Goal: Task Accomplishment & Management: Manage account settings

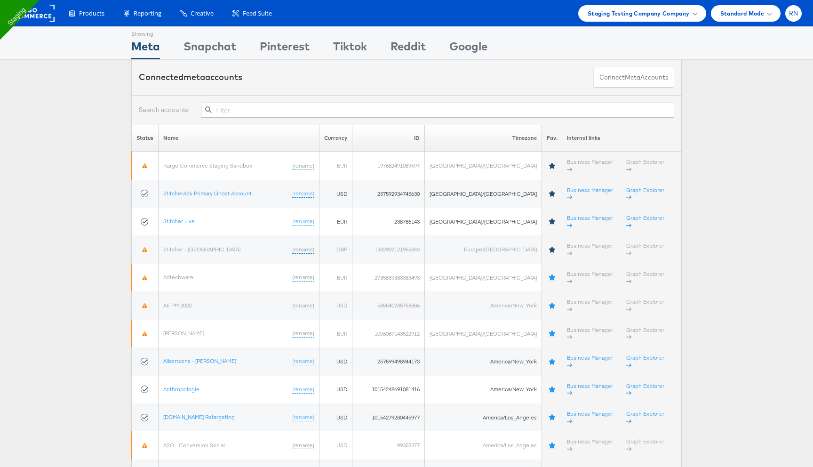
click at [793, 17] on div "RN" at bounding box center [794, 13] width 16 height 16
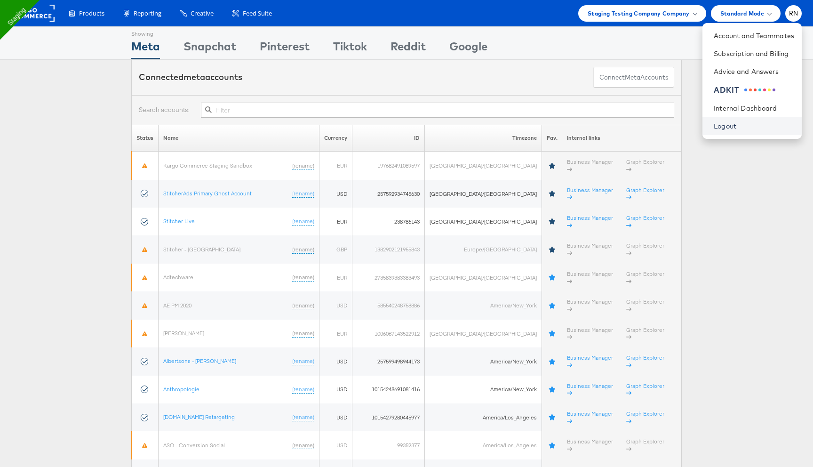
click at [727, 127] on link "Logout" at bounding box center [754, 125] width 80 height 9
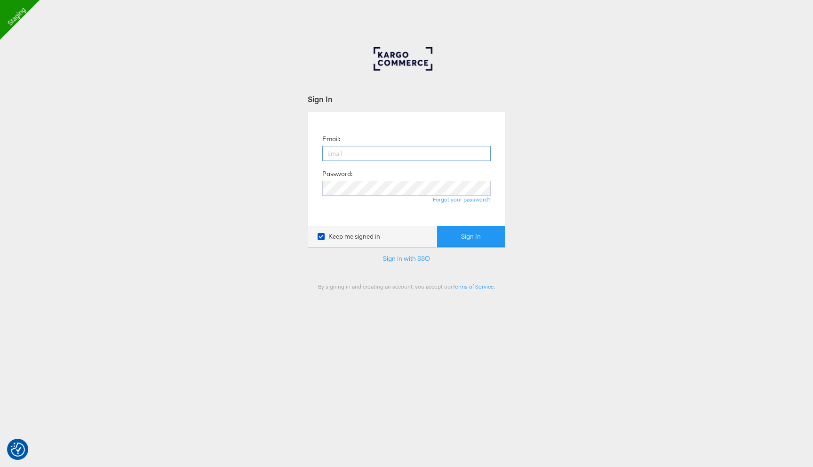
click at [370, 156] on input "email" at bounding box center [406, 153] width 169 height 15
paste input "[PERSON_NAME][EMAIL_ADDRESS][PERSON_NAME][DOMAIN_NAME]"
type input "[PERSON_NAME][EMAIL_ADDRESS][PERSON_NAME][DOMAIN_NAME]"
click at [437, 226] on button "Sign In" at bounding box center [471, 236] width 68 height 21
click at [366, 299] on div "Sign In Email: [PERSON_NAME][EMAIL_ADDRESS][PERSON_NAME][DOMAIN_NAME] Password:…" at bounding box center [406, 282] width 813 height 471
